Goal: Transaction & Acquisition: Purchase product/service

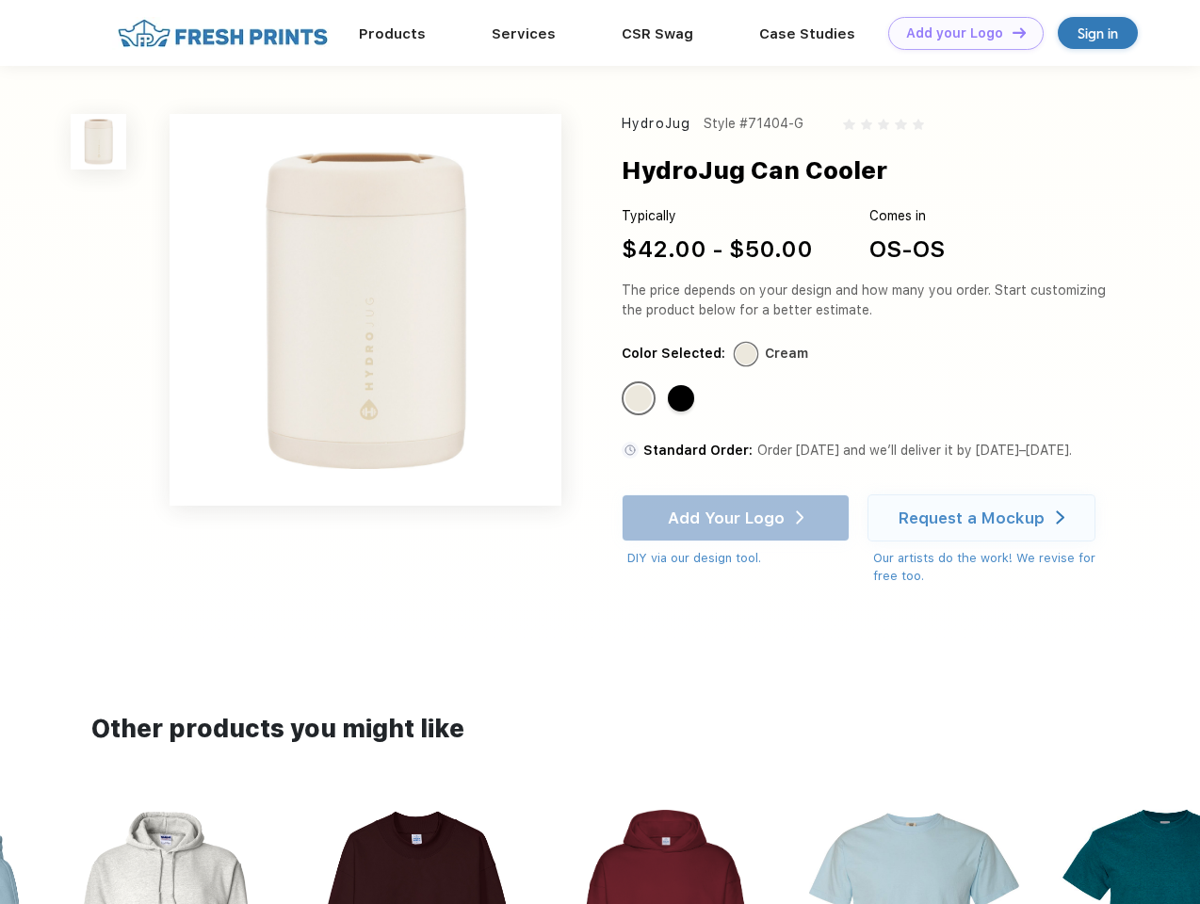
click at [959, 33] on link "Add your Logo Design Tool" at bounding box center [965, 33] width 155 height 33
click at [0, 0] on div "Design Tool" at bounding box center [0, 0] width 0 height 0
click at [1011, 32] on link "Add your Logo Design Tool" at bounding box center [965, 33] width 155 height 33
click at [99, 141] on img at bounding box center [99, 142] width 56 height 56
click at [641, 399] on div "Standard Color" at bounding box center [638, 398] width 26 height 26
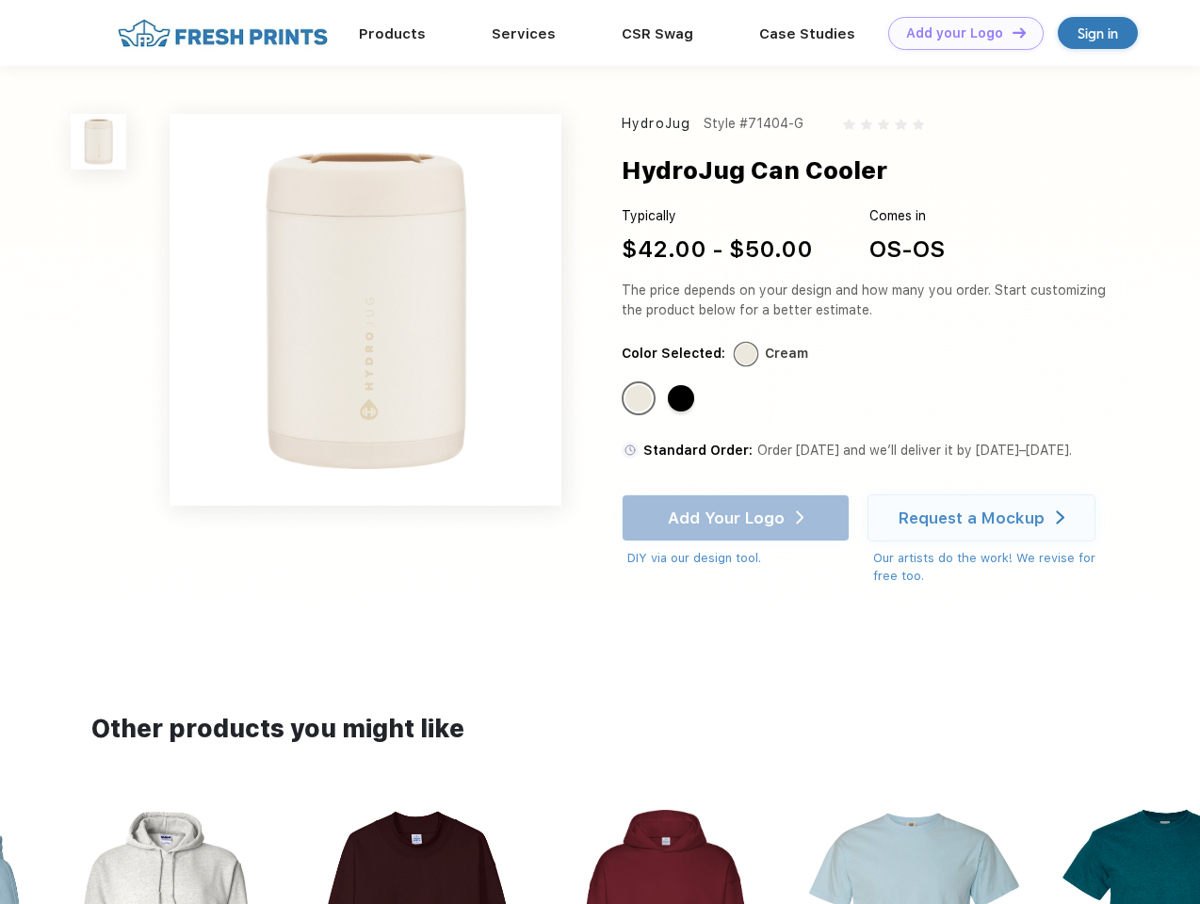
click at [683, 399] on div "Standard Color" at bounding box center [681, 398] width 26 height 26
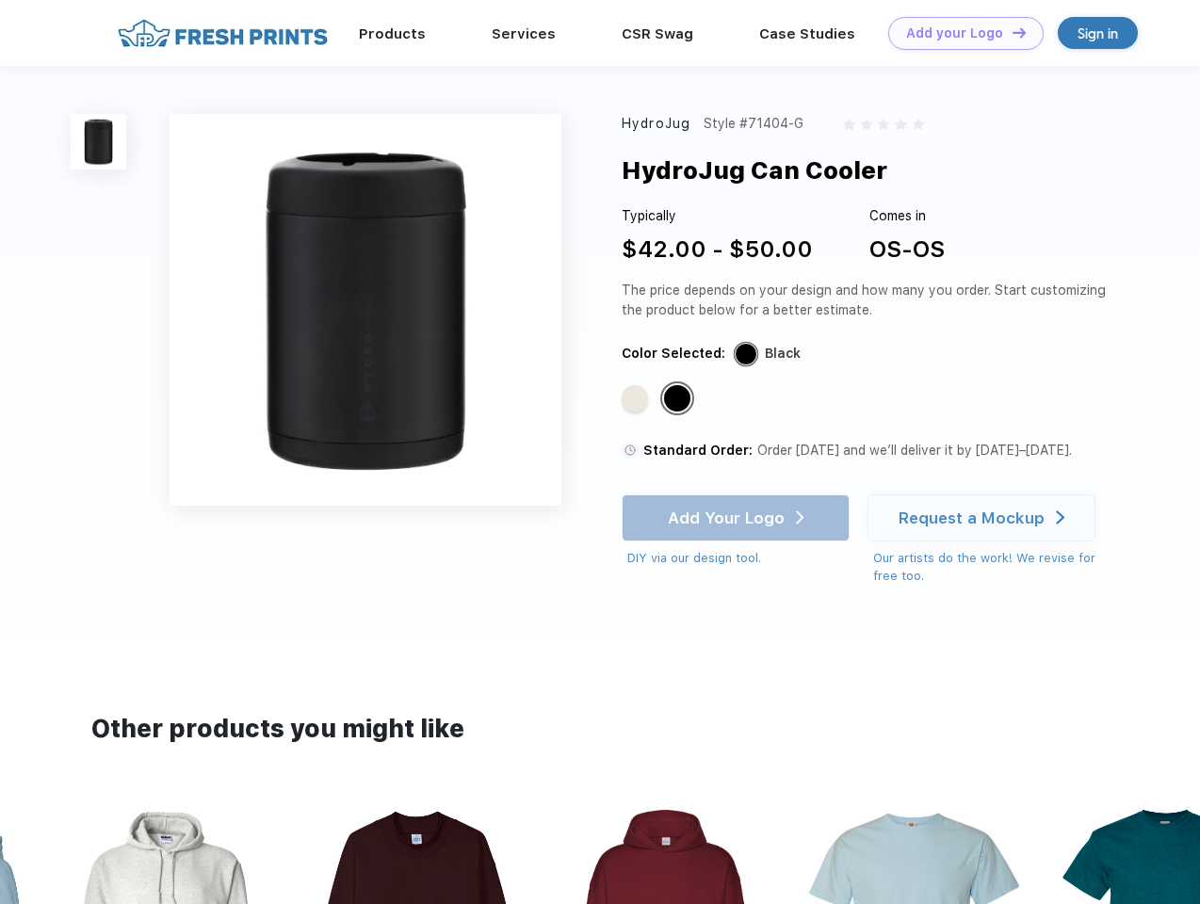
click at [738, 518] on div "Add Your Logo DIY via our design tool. Ah shoot! This product isn't up in our d…" at bounding box center [736, 531] width 228 height 73
click at [984, 518] on div "Request a Mockup" at bounding box center [972, 518] width 146 height 19
